Goal: Complete application form: Complete application form

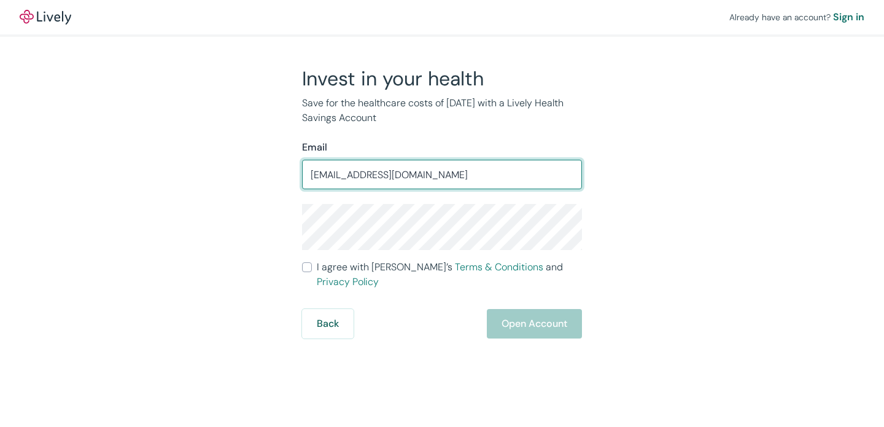
type input "Bentonshevlin9@gmail.com"
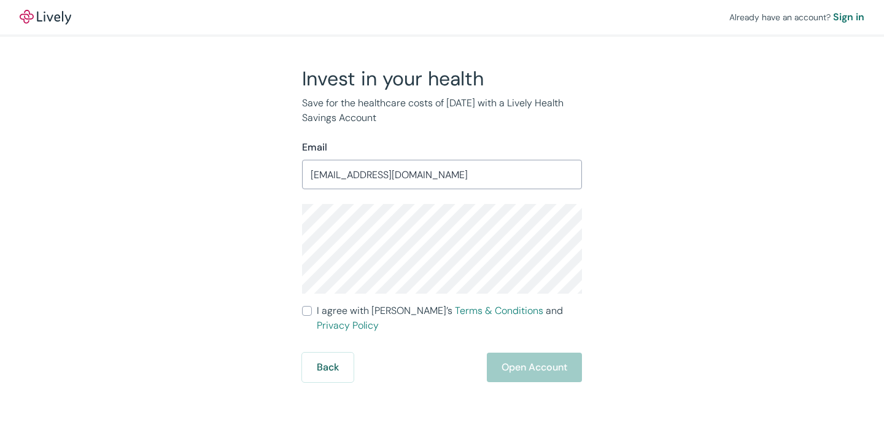
click at [316, 309] on label "I agree with Lively’s Terms & Conditions and Privacy Policy" at bounding box center [442, 317] width 280 height 29
click at [312, 309] on input "I agree with Lively’s Terms & Conditions and Privacy Policy" at bounding box center [307, 311] width 10 height 10
checkbox input "true"
click at [507, 352] on button "Open Account" at bounding box center [534, 366] width 95 height 29
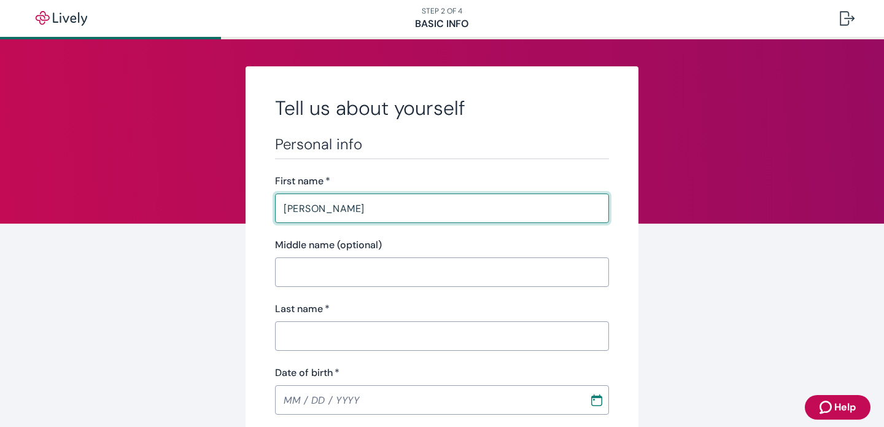
type input "[PERSON_NAME]"
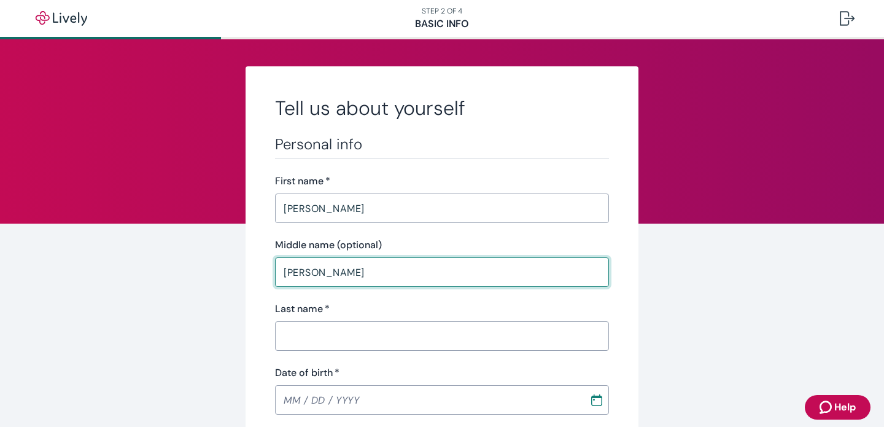
type input "[PERSON_NAME]"
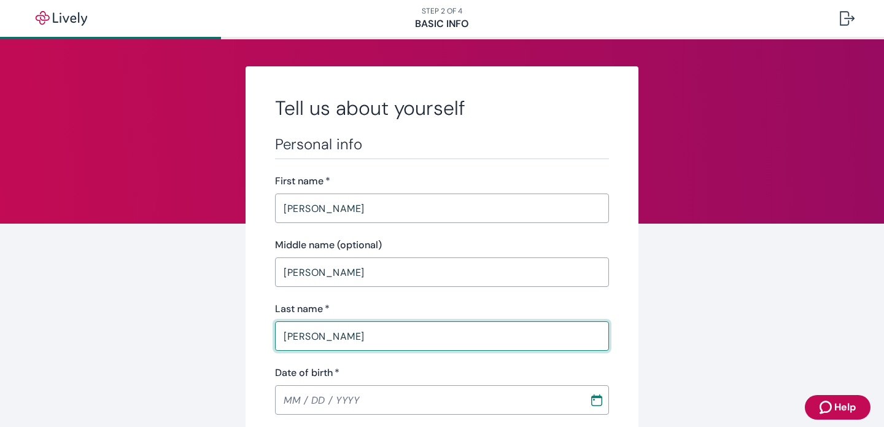
type input "[PERSON_NAME]"
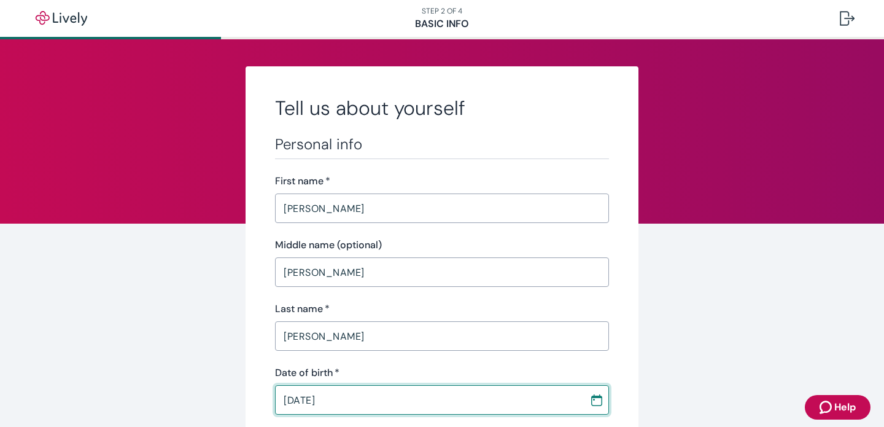
type input "[DATE]"
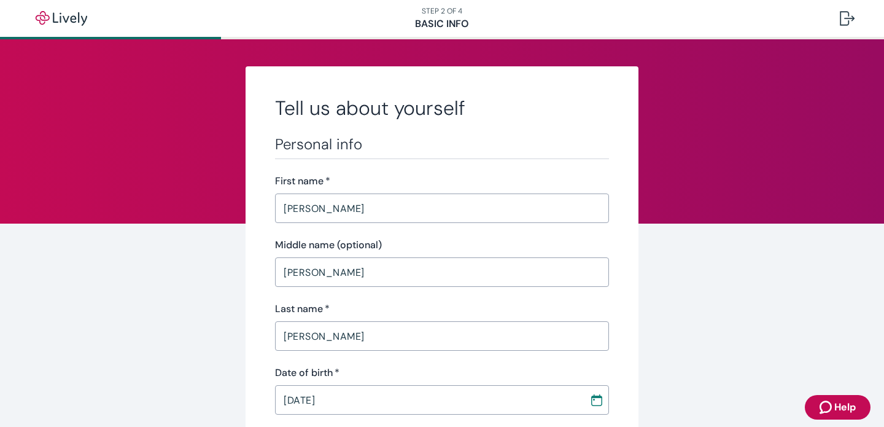
scroll to position [230, 0]
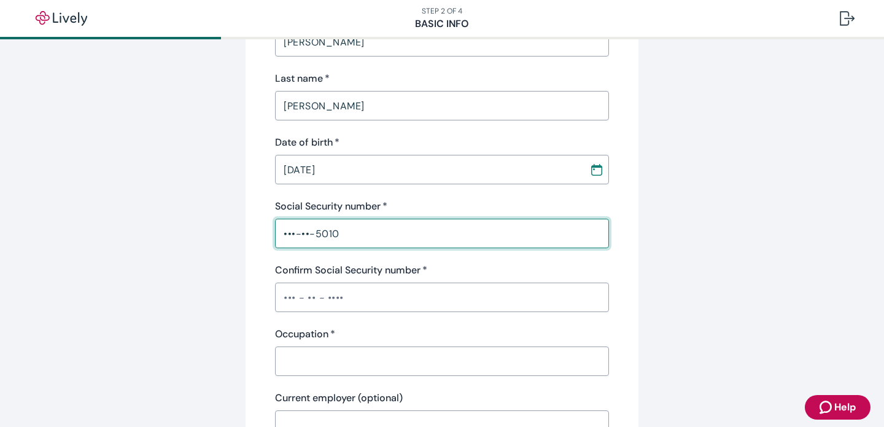
type input "•••-••-5010"
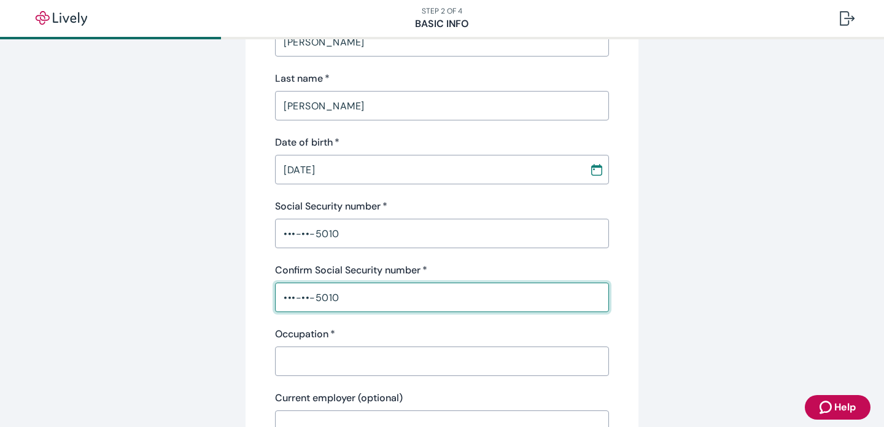
type input "•••-••-5010"
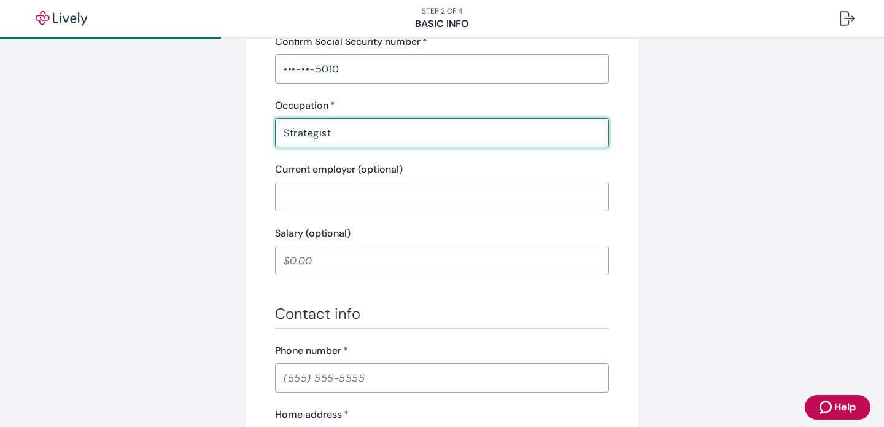
scroll to position [510, 0]
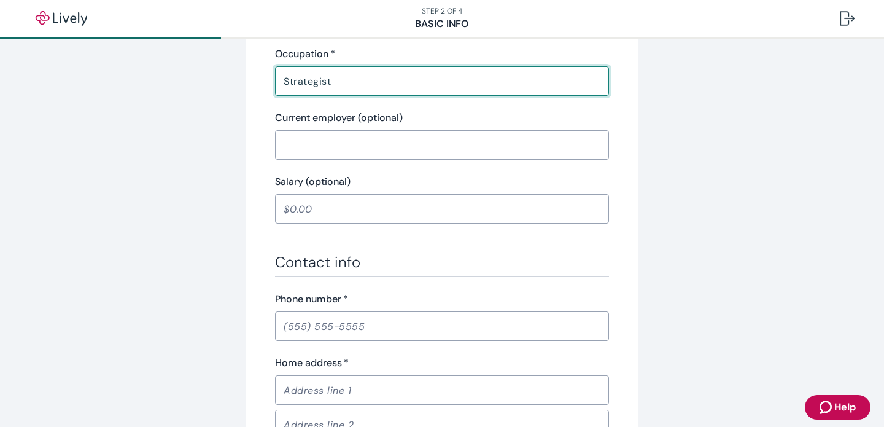
type input "Strategist"
click at [360, 319] on input "Phone number   *" at bounding box center [442, 326] width 334 height 25
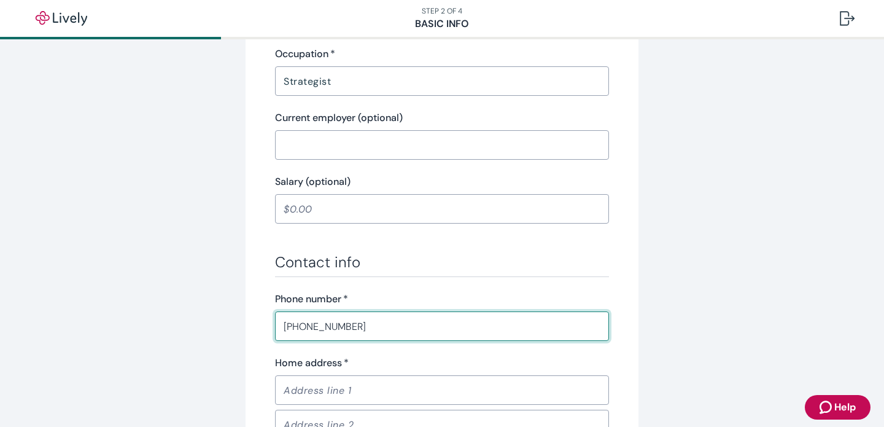
type input "[PHONE_NUMBER]"
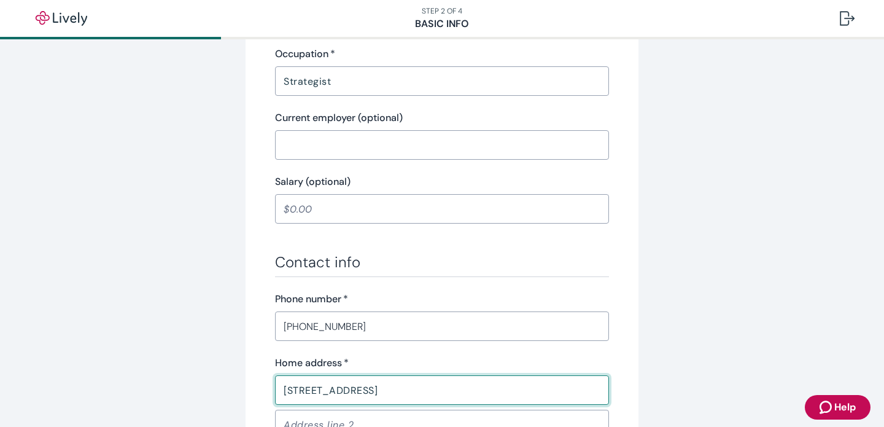
type input "[STREET_ADDRESS]"
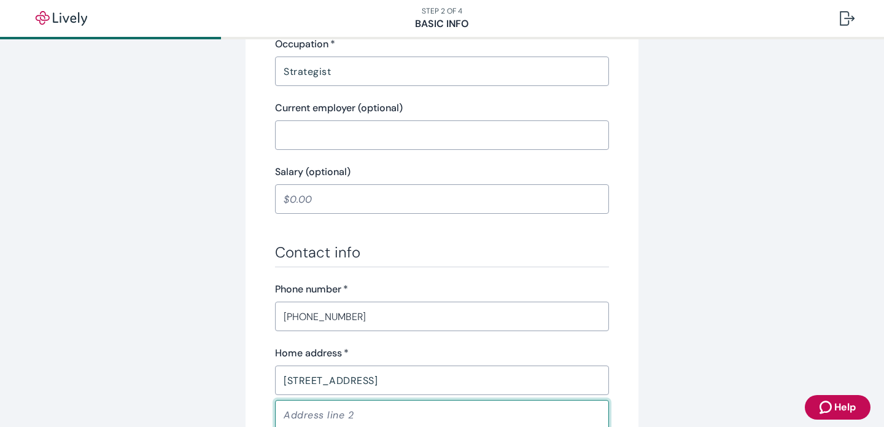
scroll to position [765, 0]
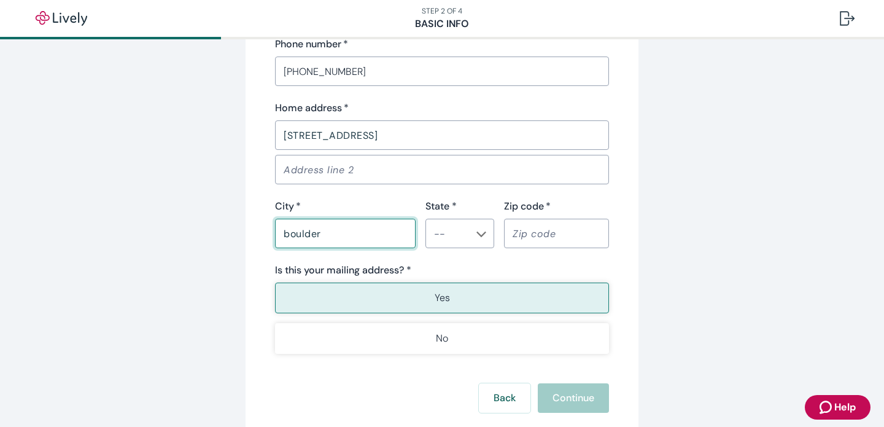
click at [475, 233] on button "Open" at bounding box center [481, 234] width 12 height 12
type input "boulder"
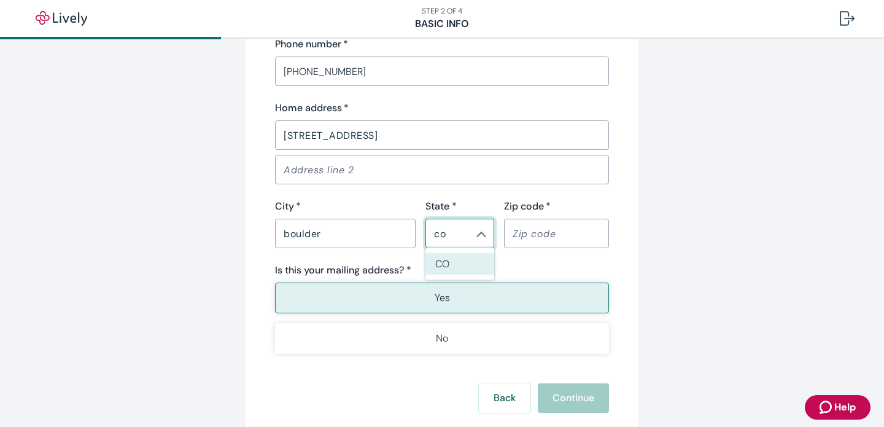
type input "CO"
click at [520, 235] on input "Zip code   *" at bounding box center [556, 233] width 105 height 25
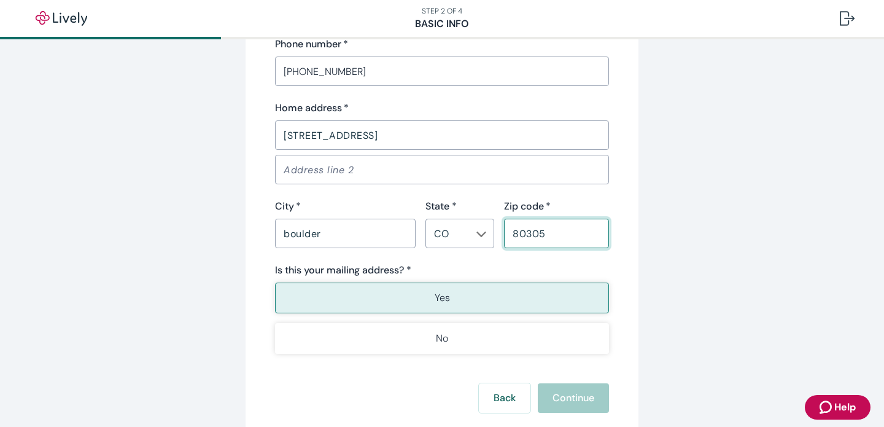
type input "80305"
click at [510, 299] on button "Yes" at bounding box center [442, 297] width 334 height 31
click at [567, 399] on button "Continue" at bounding box center [573, 397] width 71 height 29
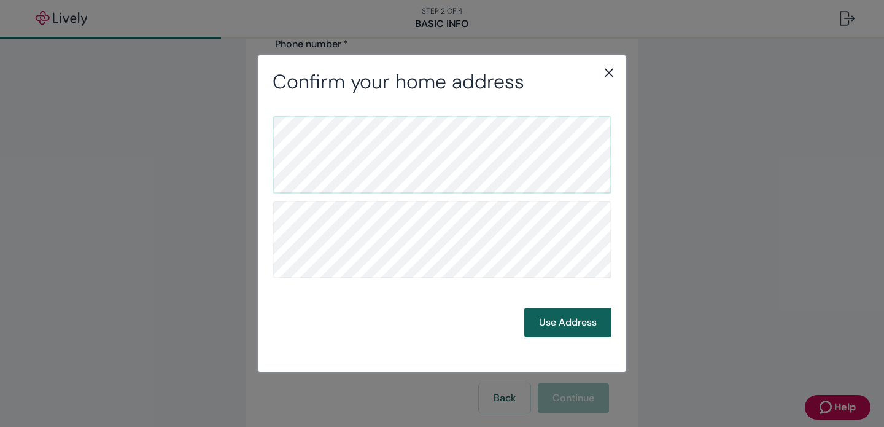
click at [574, 319] on button "Use Address" at bounding box center [567, 322] width 87 height 29
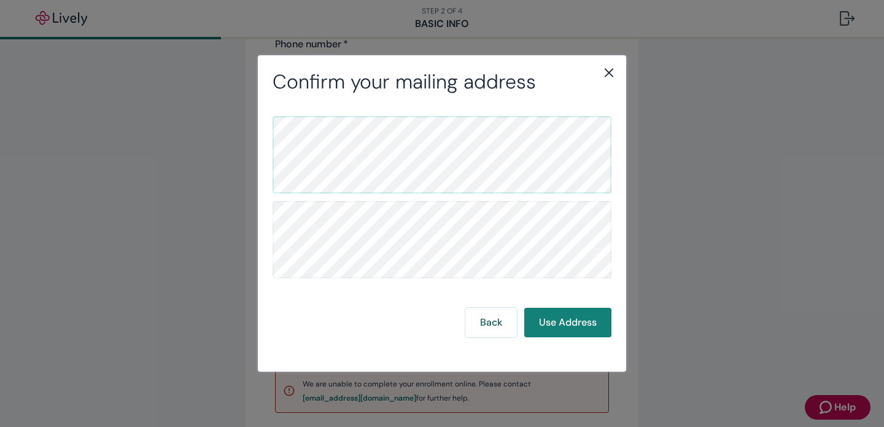
click at [608, 77] on icon "close" at bounding box center [609, 72] width 15 height 15
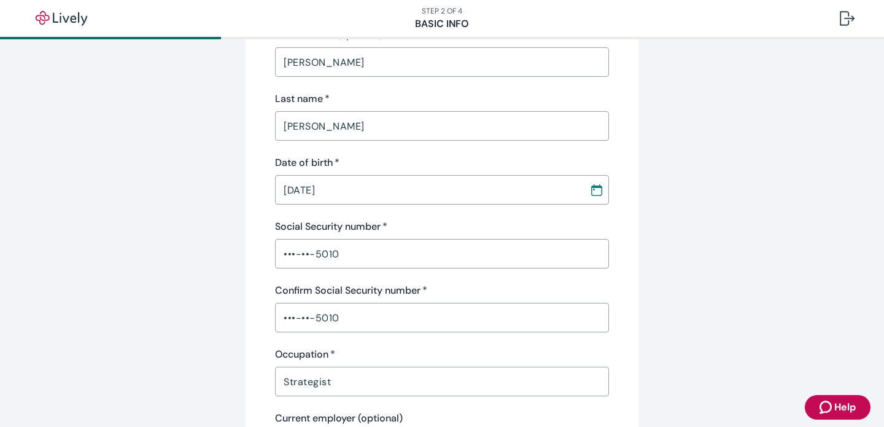
scroll to position [194, 0]
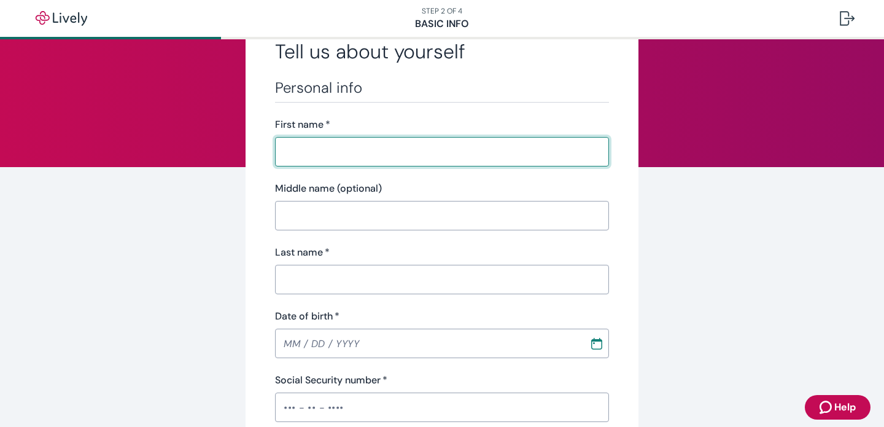
scroll to position [57, 0]
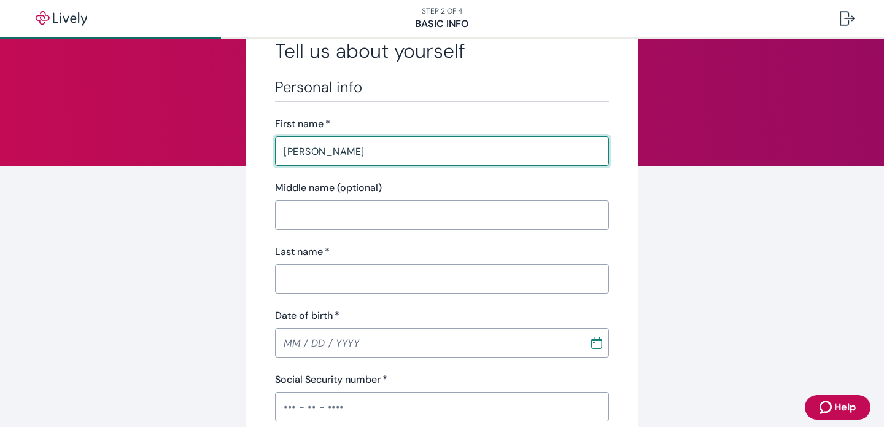
type input "[PERSON_NAME]"
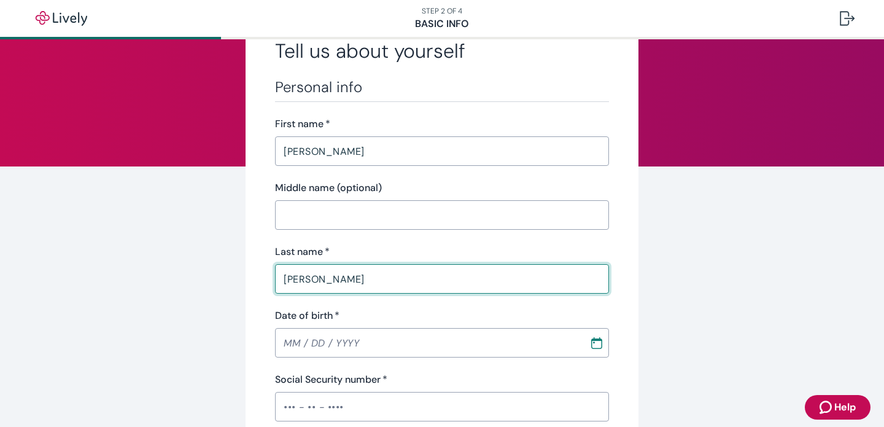
type input "[PERSON_NAME]"
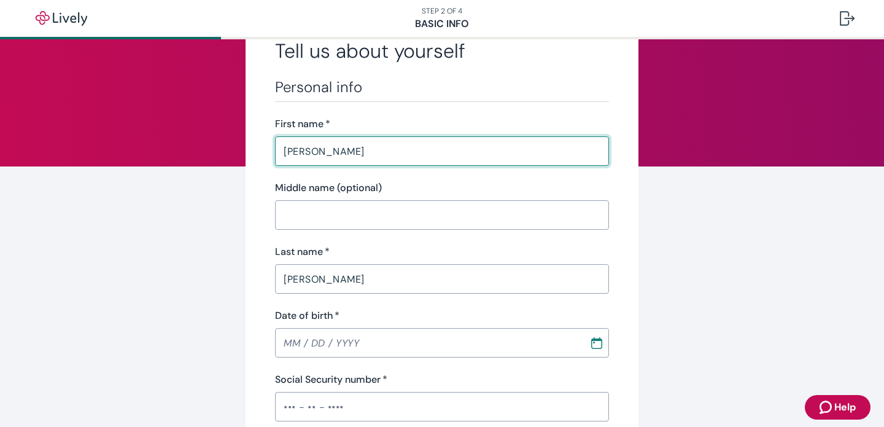
drag, startPoint x: 518, startPoint y: 144, endPoint x: 288, endPoint y: 137, distance: 230.4
click at [288, 138] on div "[PERSON_NAME] ​" at bounding box center [442, 150] width 334 height 29
type input "[PERSON_NAME]"
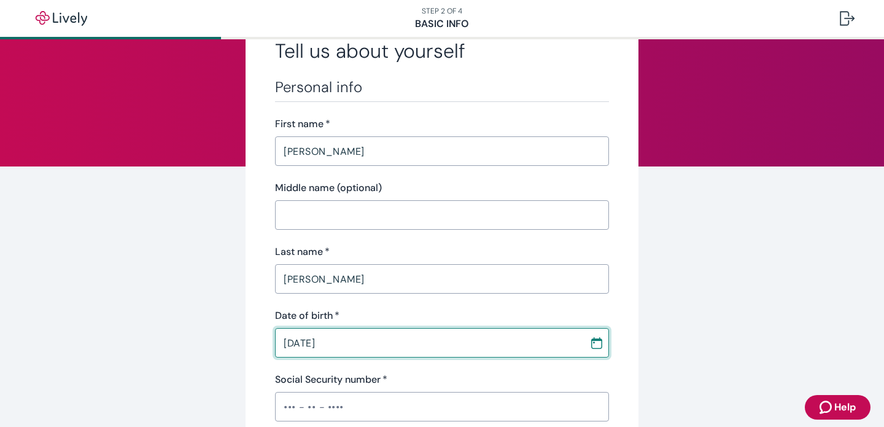
type input "[DATE]"
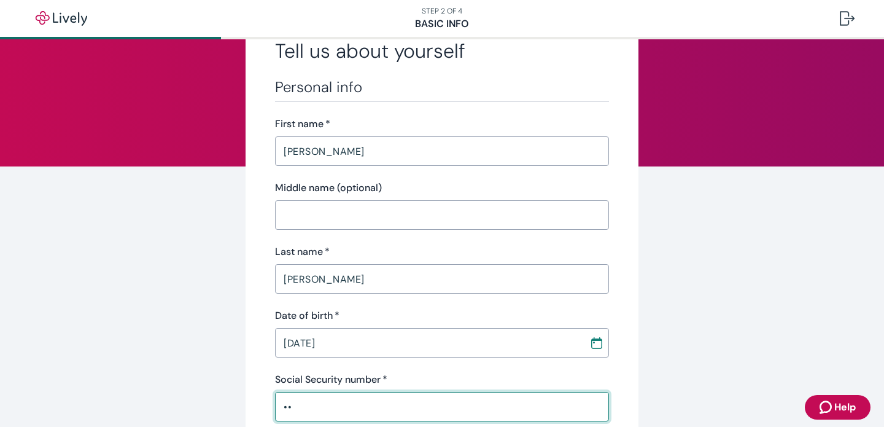
type input "•"
type input "•••-••-5010"
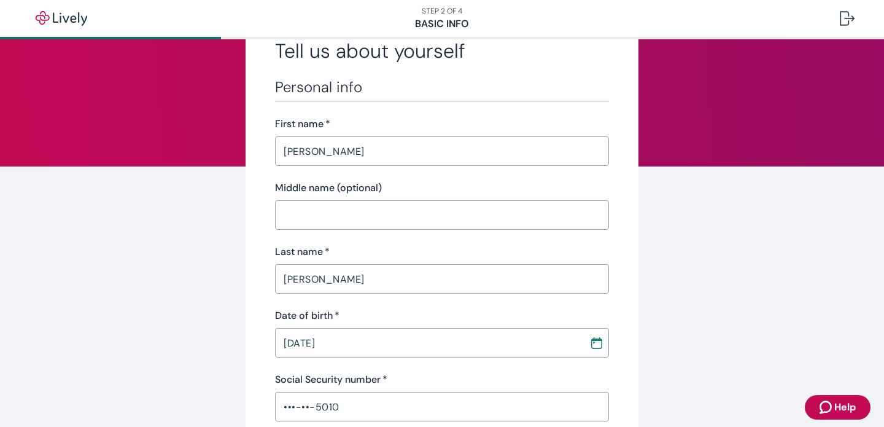
scroll to position [294, 0]
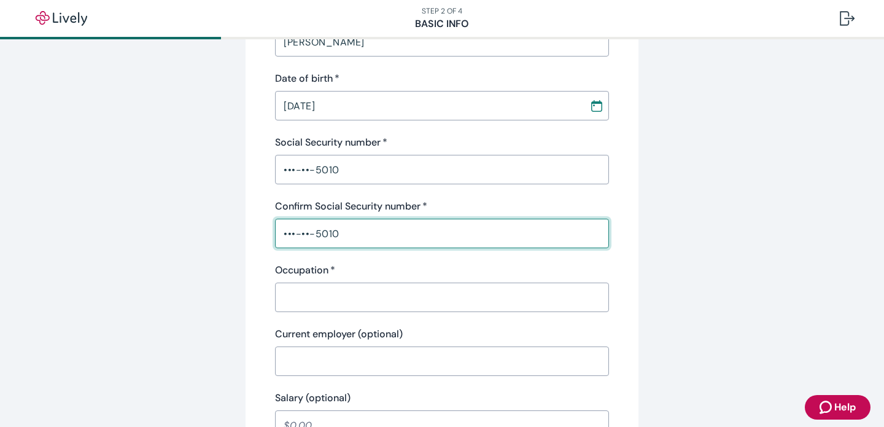
type input "•••-••-5010"
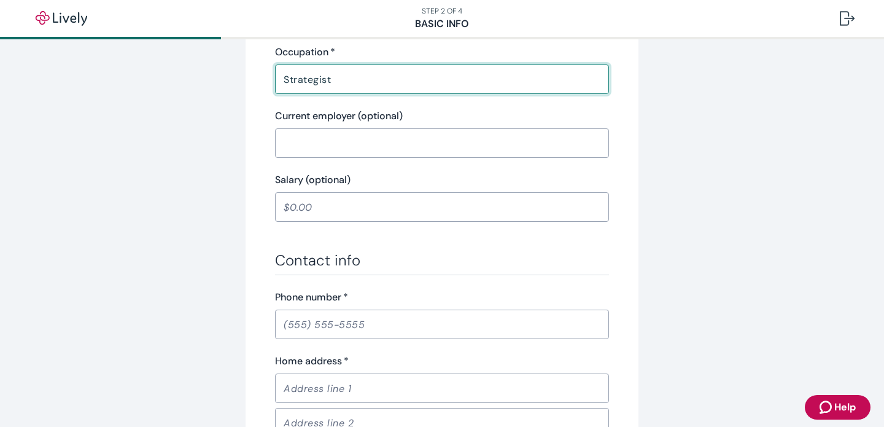
scroll to position [550, 0]
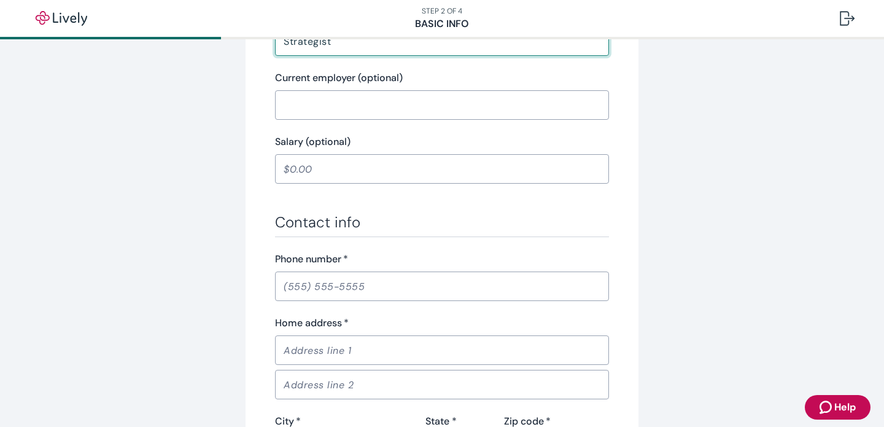
type input "Strategist"
click at [313, 282] on input "Phone number   *" at bounding box center [442, 286] width 334 height 25
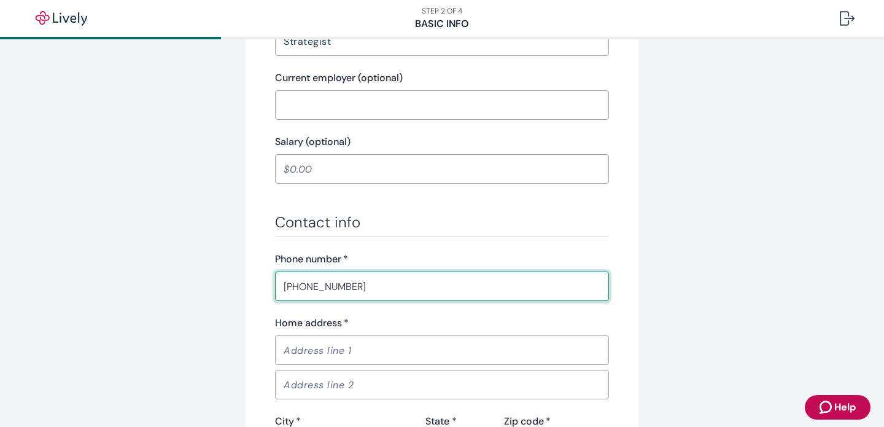
type input "[PHONE_NUMBER]"
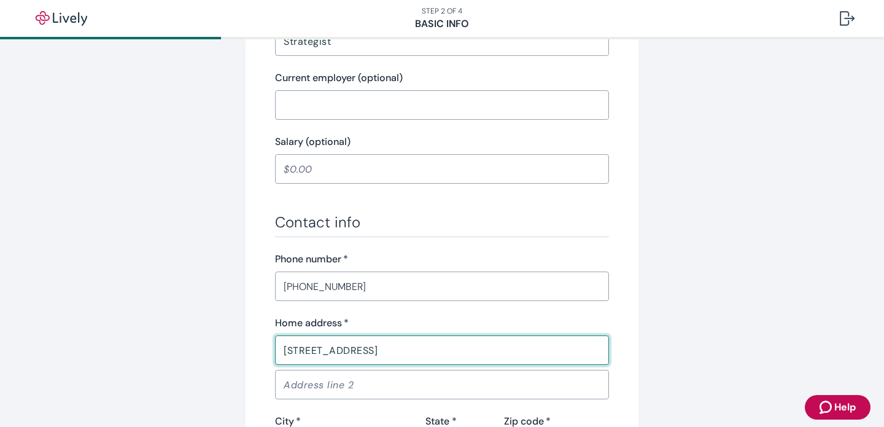
type input "[STREET_ADDRESS]"
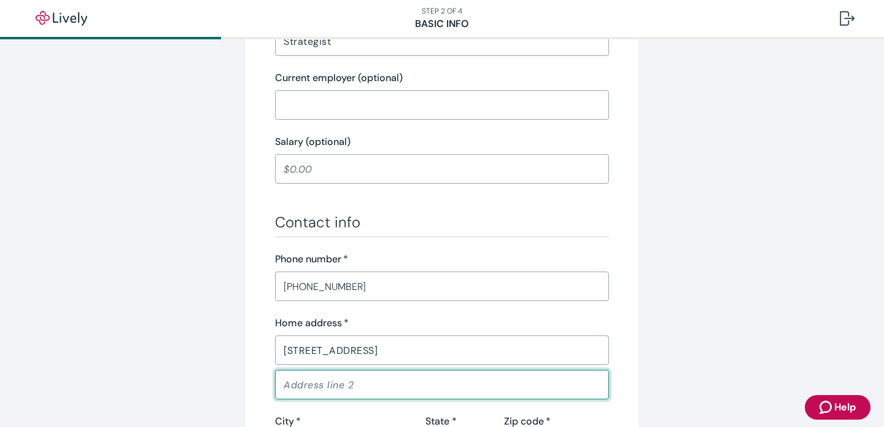
scroll to position [765, 0]
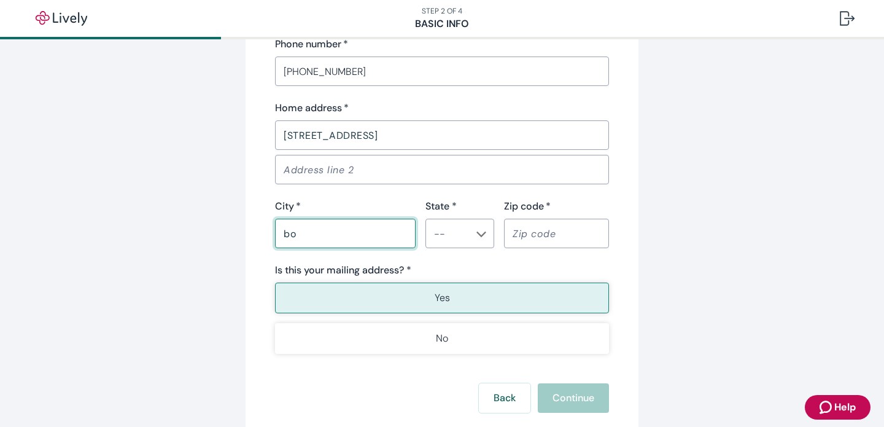
type input "b"
type input "[GEOGRAPHIC_DATA]"
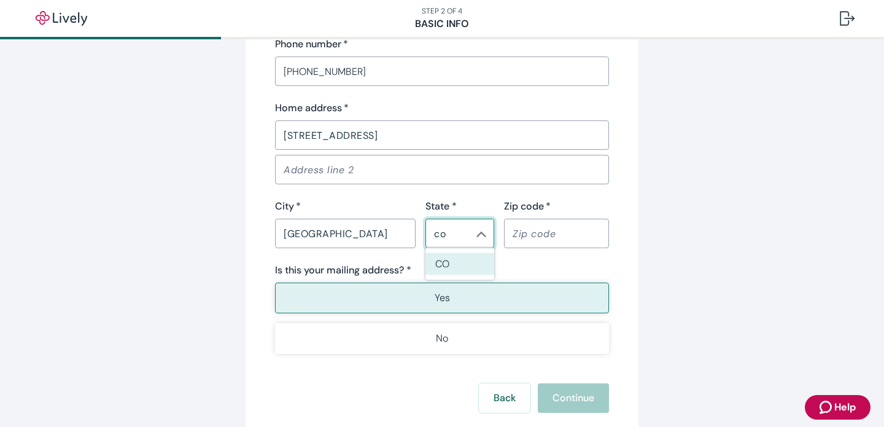
type input "CO"
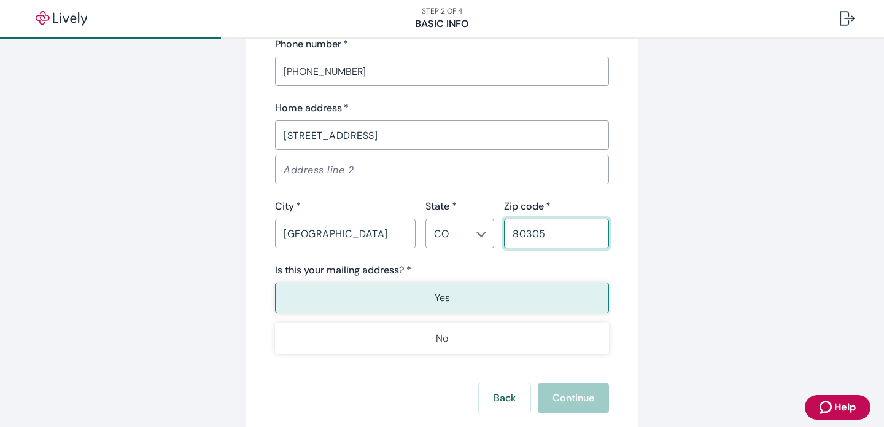
type input "80305"
click at [365, 300] on button "Yes" at bounding box center [442, 297] width 334 height 31
click at [570, 397] on button "Continue" at bounding box center [573, 397] width 71 height 29
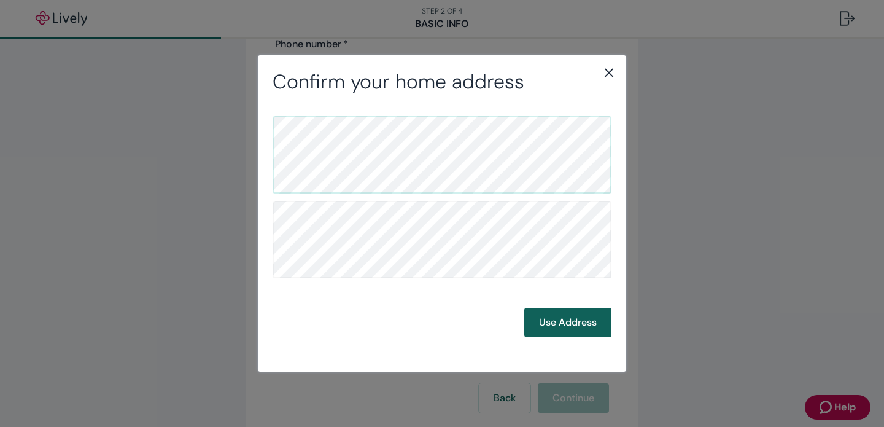
click at [581, 322] on button "Use Address" at bounding box center [567, 322] width 87 height 29
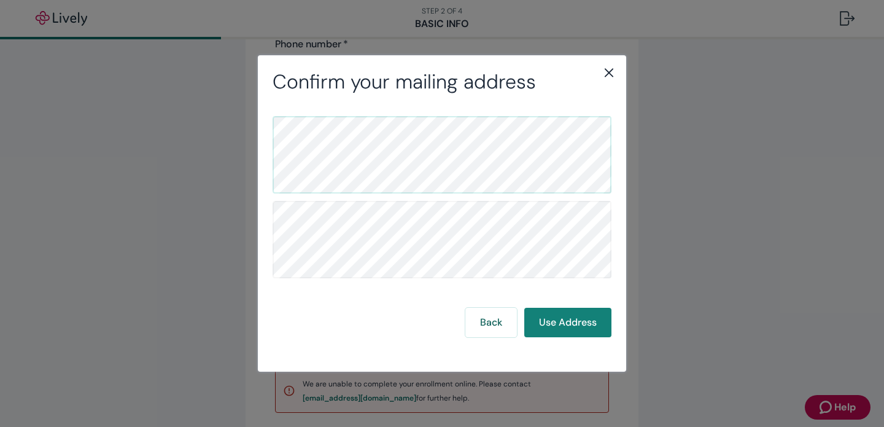
click at [606, 76] on icon "close" at bounding box center [609, 73] width 9 height 9
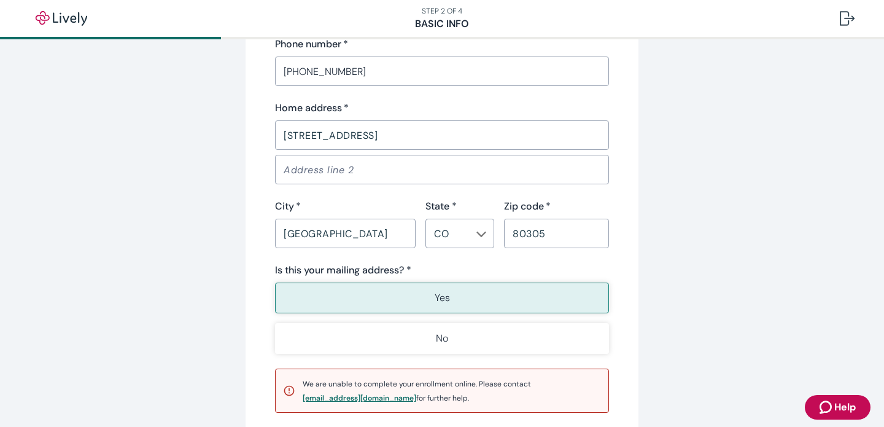
click at [362, 394] on div "[EMAIL_ADDRESS][DOMAIN_NAME]" at bounding box center [360, 397] width 114 height 7
